Goal: Information Seeking & Learning: Check status

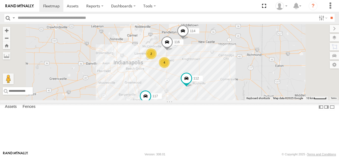
select select "**********"
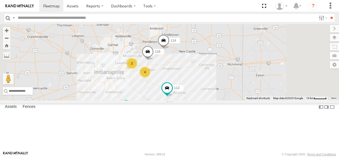
drag, startPoint x: 227, startPoint y: 105, endPoint x: 208, endPoint y: 114, distance: 21.7
click at [207, 100] on div "114 116 4 2 117 111 112" at bounding box center [169, 62] width 339 height 76
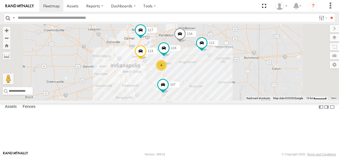
drag, startPoint x: 231, startPoint y: 103, endPoint x: 248, endPoint y: 96, distance: 18.6
click at [248, 96] on div "114 116 4 107 117 111 112 113" at bounding box center [169, 62] width 339 height 76
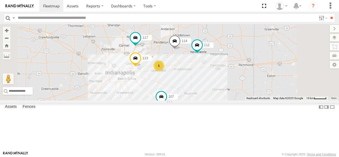
drag, startPoint x: 179, startPoint y: 65, endPoint x: 174, endPoint y: 73, distance: 9.2
click at [174, 73] on div "114 5 107 117 111 112 113" at bounding box center [169, 62] width 339 height 76
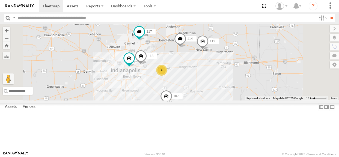
drag, startPoint x: 245, startPoint y: 85, endPoint x: 255, endPoint y: 81, distance: 11.3
click at [255, 81] on div "114 116 4 107 117 111 112 113" at bounding box center [169, 62] width 339 height 76
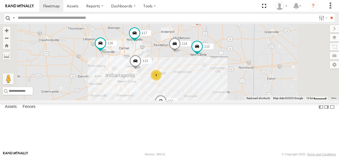
drag, startPoint x: 247, startPoint y: 102, endPoint x: 238, endPoint y: 108, distance: 10.8
click at [238, 100] on div "114 116 4 107 117 111 112 113" at bounding box center [169, 62] width 339 height 76
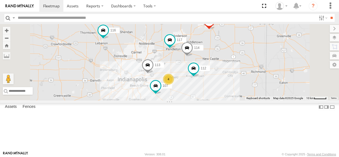
drag, startPoint x: 210, startPoint y: 66, endPoint x: 223, endPoint y: 71, distance: 13.6
click at [223, 71] on div "114 116 4 107 117 111 112 113" at bounding box center [169, 62] width 339 height 76
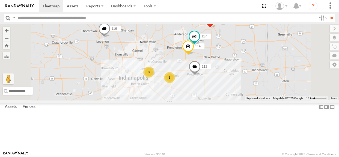
drag, startPoint x: 226, startPoint y: 73, endPoint x: 230, endPoint y: 69, distance: 5.8
click at [230, 69] on div "114 116 3 3 117 111 112" at bounding box center [169, 62] width 339 height 76
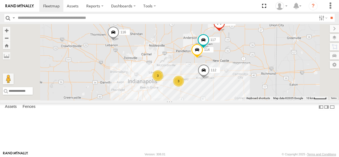
click at [224, 75] on div "114 116 3 3 117 111 112" at bounding box center [169, 62] width 339 height 76
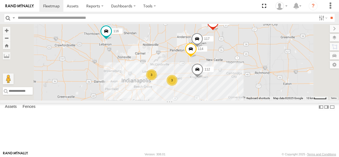
drag, startPoint x: 259, startPoint y: 94, endPoint x: 252, endPoint y: 93, distance: 6.9
click at [252, 93] on div "114 116 3 3 117 111 112" at bounding box center [169, 62] width 339 height 76
click at [157, 81] on div "3" at bounding box center [151, 75] width 11 height 11
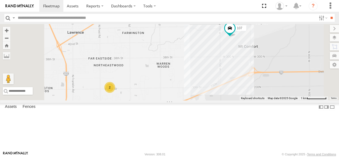
click at [115, 93] on div "2" at bounding box center [109, 87] width 11 height 11
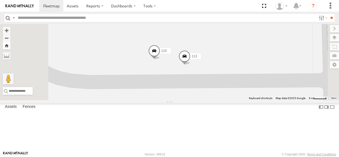
click at [10, 46] on button "Zoom Home" at bounding box center [7, 45] width 8 height 7
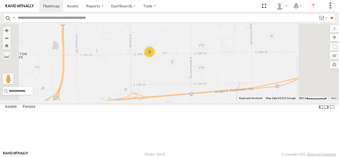
click at [155, 57] on div "2" at bounding box center [149, 51] width 11 height 11
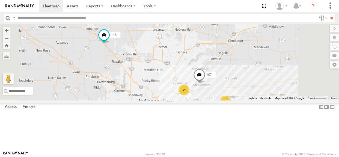
drag, startPoint x: 314, startPoint y: 92, endPoint x: 292, endPoint y: 88, distance: 22.2
click at [292, 88] on div "107 116 2 3" at bounding box center [169, 62] width 339 height 76
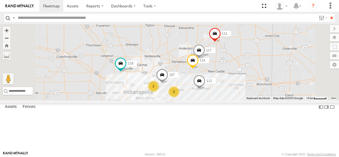
drag, startPoint x: 243, startPoint y: 70, endPoint x: 230, endPoint y: 76, distance: 14.2
click at [230, 76] on div "114 116 107 117 112 2 3 111" at bounding box center [169, 62] width 339 height 76
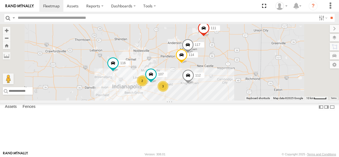
drag, startPoint x: 197, startPoint y: 118, endPoint x: 185, endPoint y: 112, distance: 13.1
click at [185, 100] on div "114 116 2 3 107 117 111 112" at bounding box center [169, 62] width 339 height 76
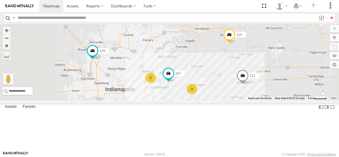
click at [156, 83] on div "2" at bounding box center [150, 77] width 11 height 11
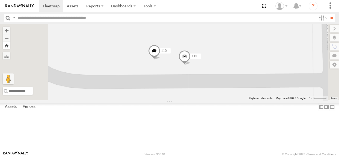
click at [10, 47] on button "Zoom Home" at bounding box center [7, 45] width 8 height 7
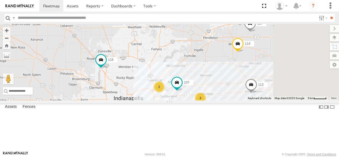
drag, startPoint x: 259, startPoint y: 107, endPoint x: 241, endPoint y: 79, distance: 33.9
click at [241, 79] on div "107 114 116 2 3 117 112" at bounding box center [169, 62] width 339 height 76
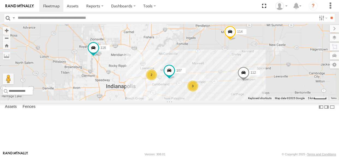
click at [157, 80] on div "2" at bounding box center [151, 74] width 11 height 11
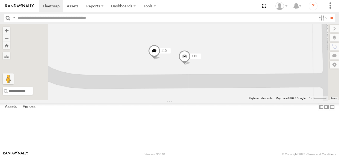
click at [191, 65] on span at bounding box center [185, 57] width 12 height 15
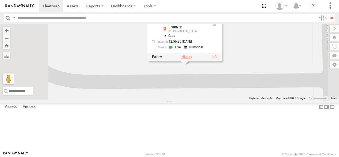
click at [192, 59] on label at bounding box center [186, 57] width 11 height 4
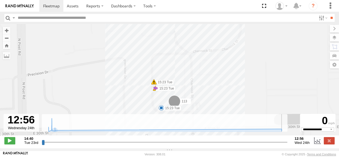
drag, startPoint x: 43, startPoint y: 146, endPoint x: 329, endPoint y: 145, distance: 286.7
click at [288, 145] on input "range" at bounding box center [165, 142] width 246 height 5
click at [331, 144] on label at bounding box center [329, 140] width 11 height 7
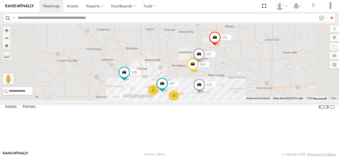
drag, startPoint x: 276, startPoint y: 104, endPoint x: 230, endPoint y: 85, distance: 49.4
click at [243, 96] on div "114 116 2 3 107 117 111 112" at bounding box center [169, 62] width 339 height 76
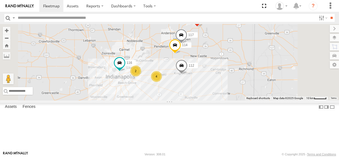
drag, startPoint x: 230, startPoint y: 81, endPoint x: 224, endPoint y: 80, distance: 6.6
click at [224, 80] on div "114 116 2 4 117 111 112" at bounding box center [169, 62] width 339 height 76
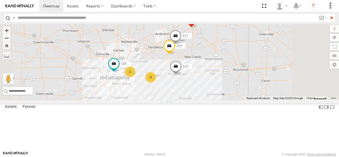
drag, startPoint x: 232, startPoint y: 91, endPoint x: 225, endPoint y: 92, distance: 6.9
click at [225, 92] on div "114 116 2 4 117 111 112" at bounding box center [169, 62] width 339 height 76
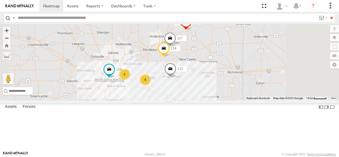
drag, startPoint x: 226, startPoint y: 80, endPoint x: 220, endPoint y: 83, distance: 6.5
click at [220, 83] on div "114 116 2 4 117 111 112" at bounding box center [169, 62] width 339 height 76
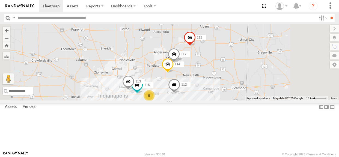
drag, startPoint x: 171, startPoint y: 63, endPoint x: 176, endPoint y: 80, distance: 17.2
click at [176, 80] on div "114 116 5 117 111 112 113" at bounding box center [169, 62] width 339 height 76
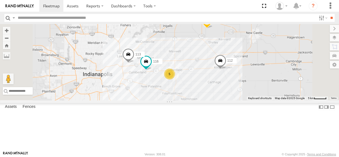
drag, startPoint x: 202, startPoint y: 115, endPoint x: 201, endPoint y: 107, distance: 8.0
click at [201, 100] on div "114 116 117 111 112 113 5" at bounding box center [169, 62] width 339 height 76
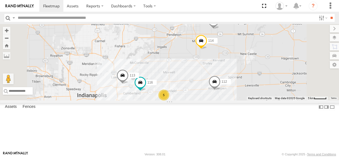
drag, startPoint x: 268, startPoint y: 102, endPoint x: 262, endPoint y: 124, distance: 22.7
click at [262, 100] on div "114 116 117 111 112 113 5" at bounding box center [169, 62] width 339 height 76
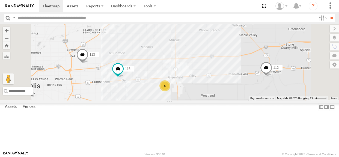
click at [170, 91] on div "5" at bounding box center [164, 85] width 11 height 11
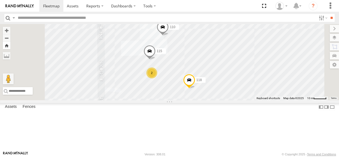
click at [10, 45] on button "Zoom Home" at bounding box center [7, 45] width 8 height 7
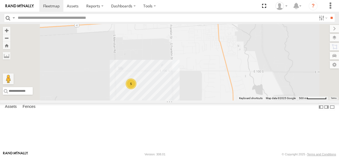
drag, startPoint x: 196, startPoint y: 97, endPoint x: 244, endPoint y: 97, distance: 48.1
click at [244, 97] on div "5" at bounding box center [169, 62] width 339 height 76
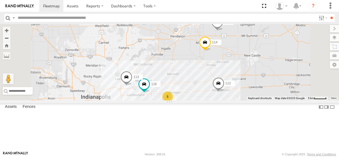
click at [260, 98] on div "114 116 112 113 5 117" at bounding box center [169, 62] width 339 height 76
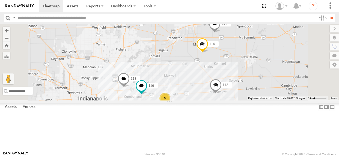
drag, startPoint x: 265, startPoint y: 99, endPoint x: 262, endPoint y: 101, distance: 3.7
click at [262, 100] on div "114 116 112 113 5 117 111" at bounding box center [169, 62] width 339 height 76
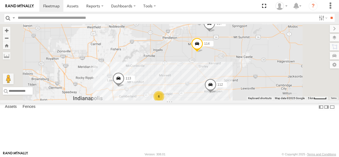
drag, startPoint x: 262, startPoint y: 102, endPoint x: 256, endPoint y: 102, distance: 5.7
click at [256, 100] on div "114 6 117 111 112 113" at bounding box center [169, 62] width 339 height 76
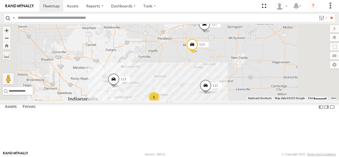
drag, startPoint x: 257, startPoint y: 101, endPoint x: 251, endPoint y: 102, distance: 5.8
click at [251, 100] on div "114 6 117 111 112 113" at bounding box center [169, 62] width 339 height 76
click at [119, 88] on span at bounding box center [113, 80] width 12 height 15
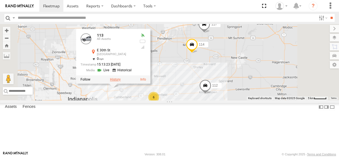
click at [121, 81] on label at bounding box center [115, 80] width 11 height 4
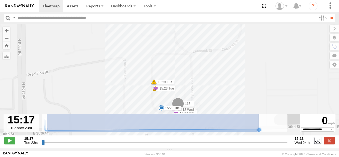
drag, startPoint x: 47, startPoint y: 132, endPoint x: 259, endPoint y: 131, distance: 212.4
click at [259, 131] on icon at bounding box center [259, 130] width 4 height 4
type input "**********"
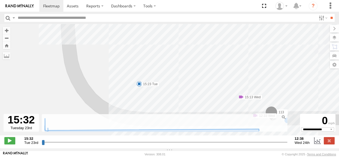
drag, startPoint x: 160, startPoint y: 83, endPoint x: 185, endPoint y: 65, distance: 31.4
click at [185, 65] on div "113 15:23 Tue 15:23 Tue 15:23 Tue 15:23 Tue 12:33 Wed 15:13 Wed" at bounding box center [169, 82] width 339 height 117
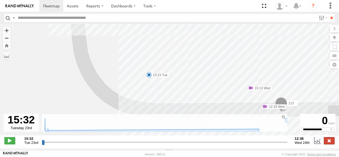
click at [329, 144] on label at bounding box center [329, 140] width 11 height 7
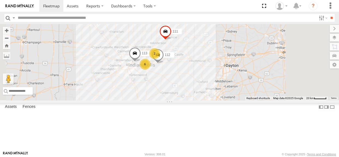
drag, startPoint x: 210, startPoint y: 76, endPoint x: 212, endPoint y: 65, distance: 11.4
click at [212, 65] on div "113 111 112 2 6" at bounding box center [169, 62] width 339 height 76
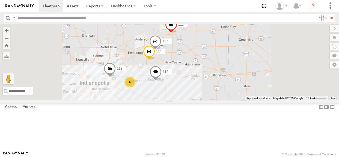
drag, startPoint x: 205, startPoint y: 70, endPoint x: 200, endPoint y: 71, distance: 5.0
click at [200, 71] on div "113 111 112 114 117 6" at bounding box center [169, 62] width 339 height 76
click at [116, 77] on span at bounding box center [110, 70] width 12 height 15
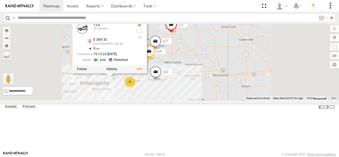
click at [179, 100] on div "113 111 112 114 117 6 113 All Assets E 30th St Indianapolis 39.81203 , -86.0037…" at bounding box center [169, 62] width 339 height 76
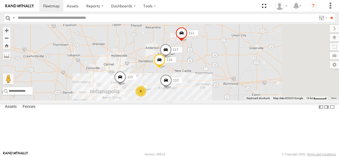
drag, startPoint x: 199, startPoint y: 62, endPoint x: 210, endPoint y: 71, distance: 14.3
click at [210, 71] on div "114 6 117 111 112 113" at bounding box center [169, 62] width 339 height 76
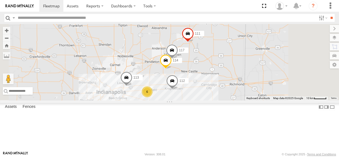
drag, startPoint x: 211, startPoint y: 64, endPoint x: 218, endPoint y: 66, distance: 7.2
click at [218, 66] on div "114 6 117 111 112 113" at bounding box center [169, 62] width 339 height 76
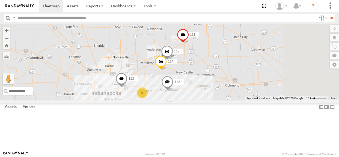
drag, startPoint x: 218, startPoint y: 65, endPoint x: 213, endPoint y: 67, distance: 5.7
click at [213, 67] on div "114 6 117 111 112 113" at bounding box center [169, 62] width 339 height 76
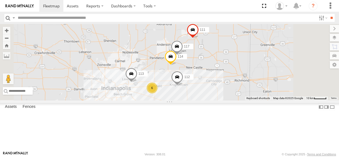
drag, startPoint x: 220, startPoint y: 96, endPoint x: 231, endPoint y: 91, distance: 11.8
click at [231, 91] on div "114 6 117 111 112 113" at bounding box center [169, 62] width 339 height 76
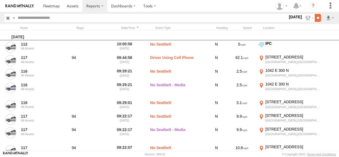
click at [317, 16] on input "**" at bounding box center [318, 18] width 6 height 8
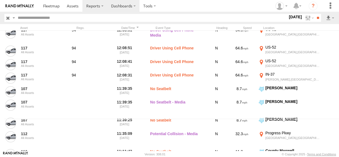
scroll to position [18, 0]
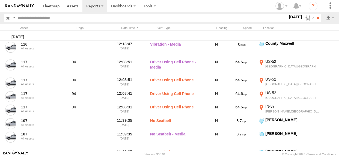
scroll to position [18, 0]
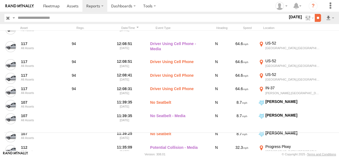
click at [315, 20] on input "**" at bounding box center [318, 18] width 6 height 8
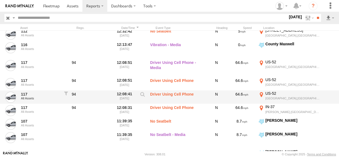
scroll to position [256, 0]
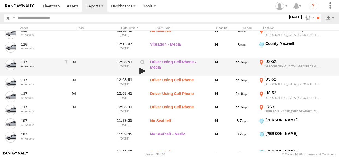
click at [141, 72] on link at bounding box center [142, 71] width 9 height 8
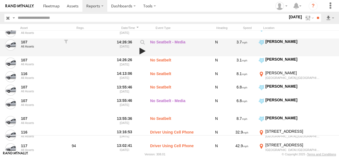
scroll to position [0, 0]
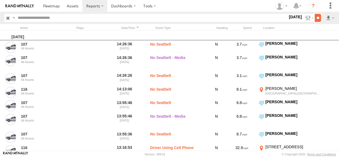
click at [317, 18] on input "**" at bounding box center [318, 18] width 6 height 8
